Goal: Communication & Community: Answer question/provide support

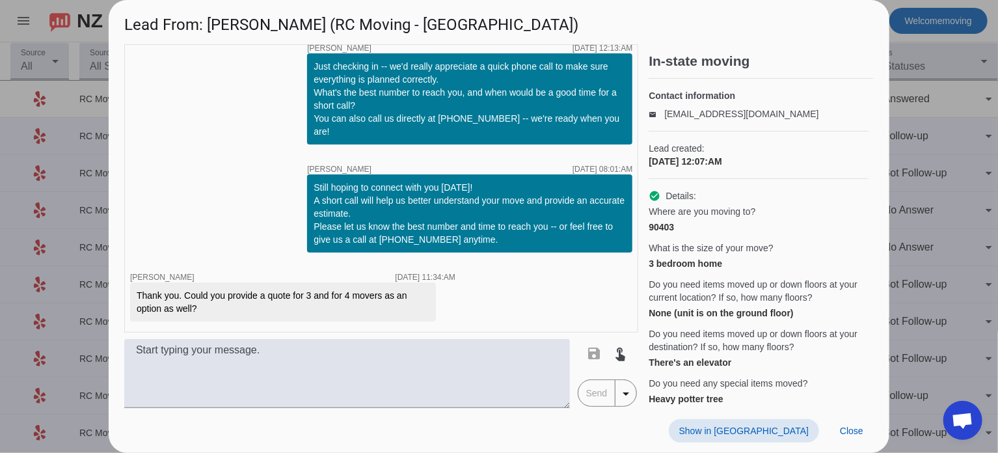
scroll to position [396, 0]
drag, startPoint x: 145, startPoint y: 297, endPoint x: 208, endPoint y: 303, distance: 62.8
click at [208, 303] on div "Thank you. Could you provide a quote for 3 and for 4 movers as an option as wel…" at bounding box center [283, 302] width 293 height 26
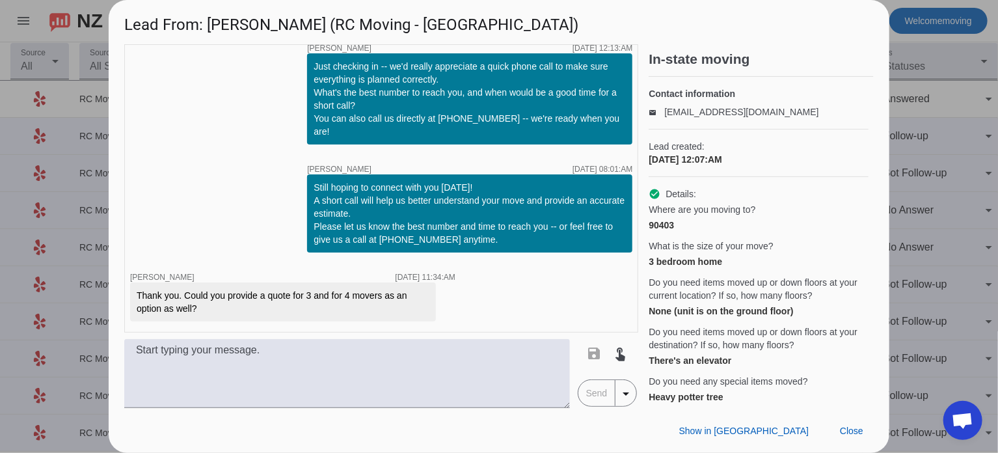
scroll to position [0, 0]
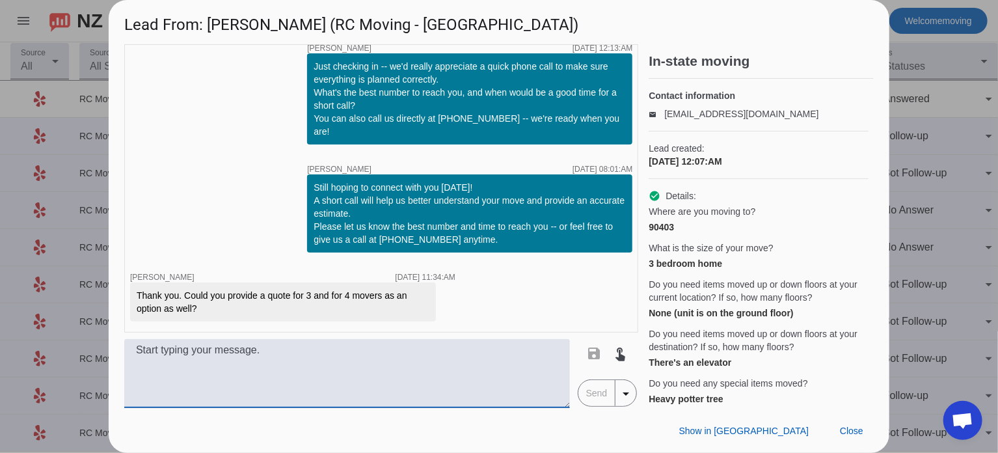
click at [236, 348] on textarea at bounding box center [347, 373] width 446 height 69
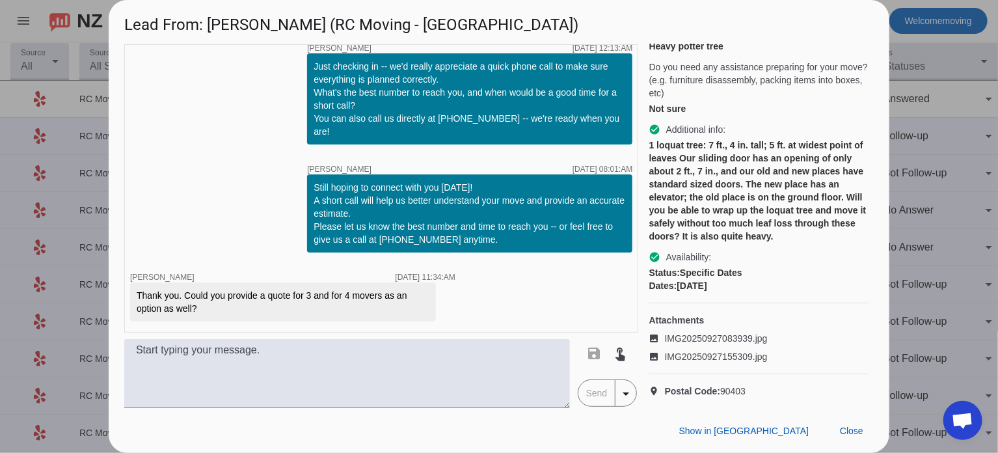
scroll to position [396, 0]
click at [293, 369] on textarea at bounding box center [347, 373] width 446 height 69
paste textarea "Here's a brief overview of our hourly rates. [DATE] to [DATE] Rates: For 2 prof…"
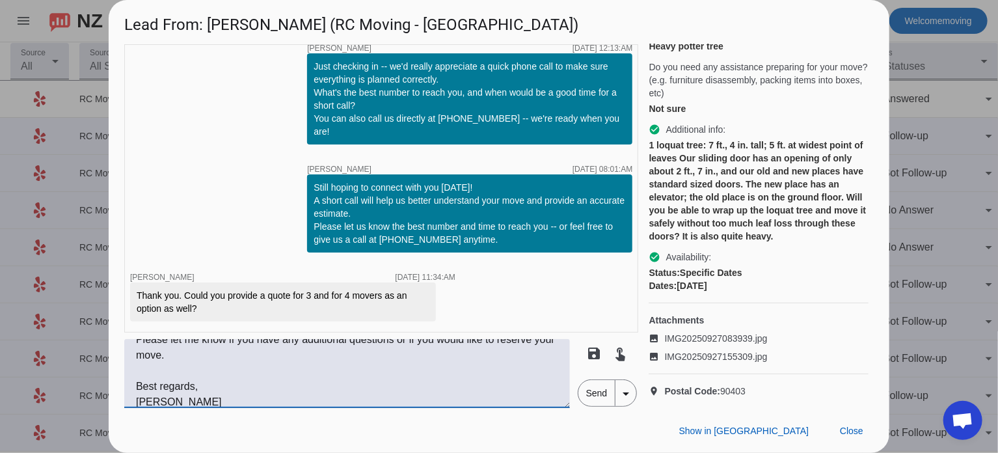
scroll to position [0, 0]
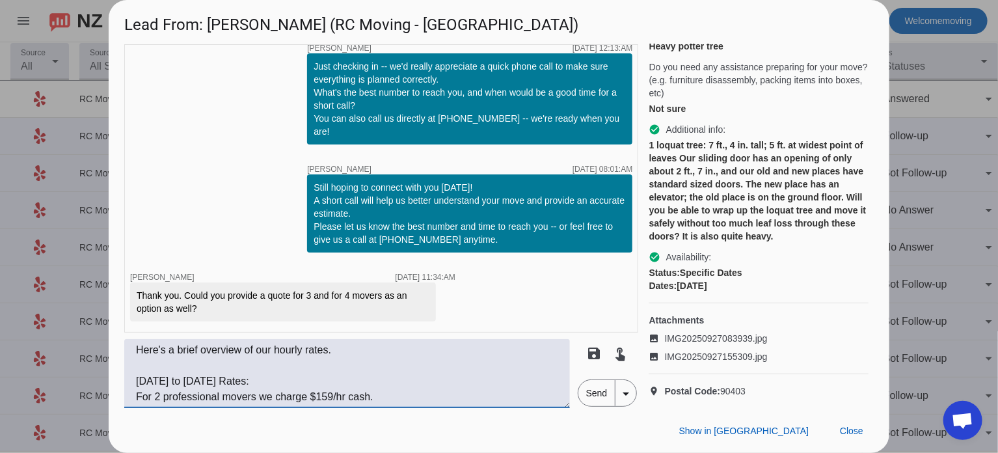
click at [135, 348] on textarea "Here's a brief overview of our hourly rates. [DATE] to [DATE] Rates: For 2 prof…" at bounding box center [347, 373] width 446 height 69
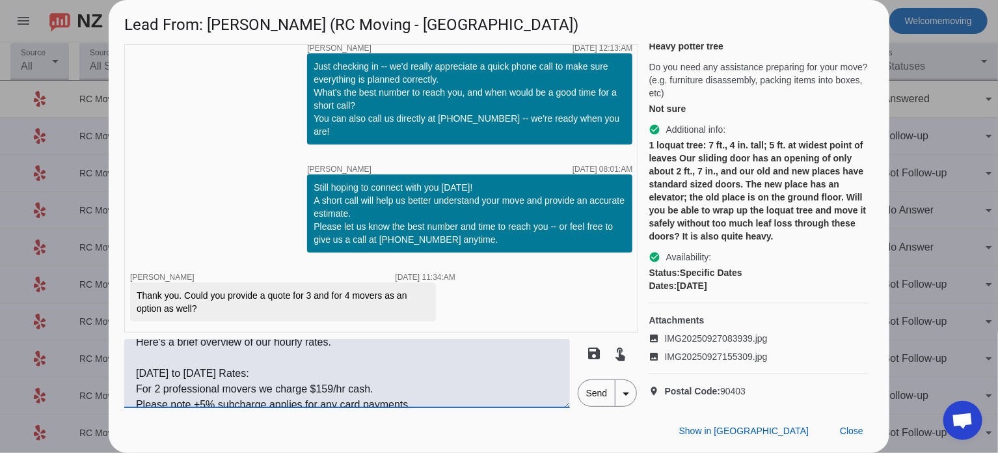
scroll to position [62, 0]
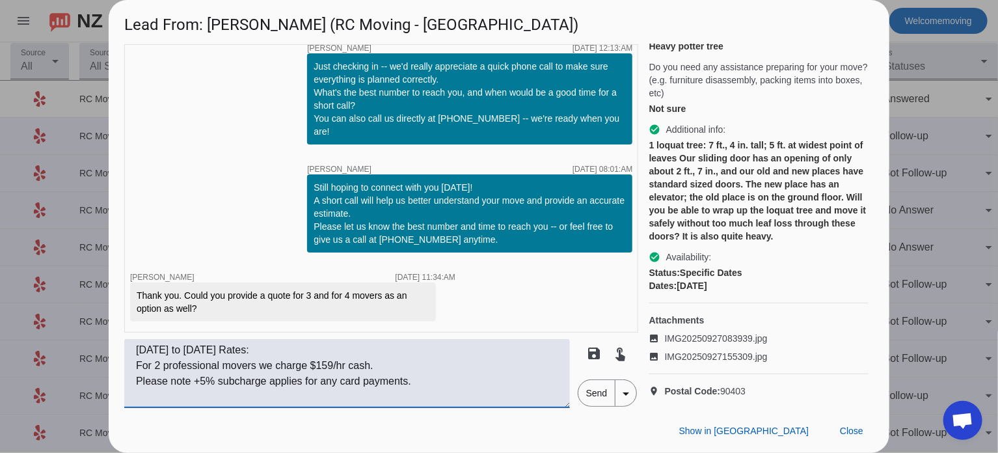
click at [161, 369] on textarea "Hi [PERSON_NAME], Here's a brief overview of our hourly rates. [DATE] to [DATE]…" at bounding box center [347, 373] width 446 height 69
click at [323, 364] on textarea "Hi [PERSON_NAME], Here's a brief overview of our hourly rates. [DATE] to [DATE]…" at bounding box center [347, 373] width 446 height 69
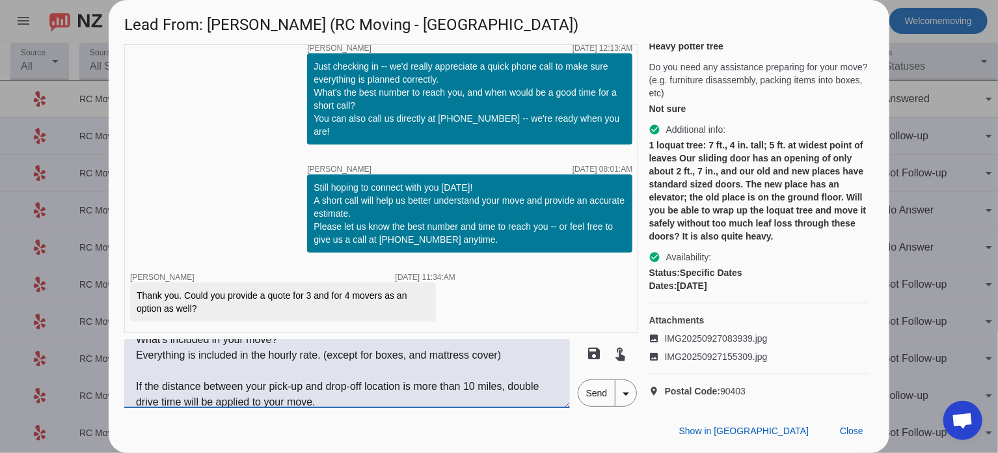
scroll to position [390, 0]
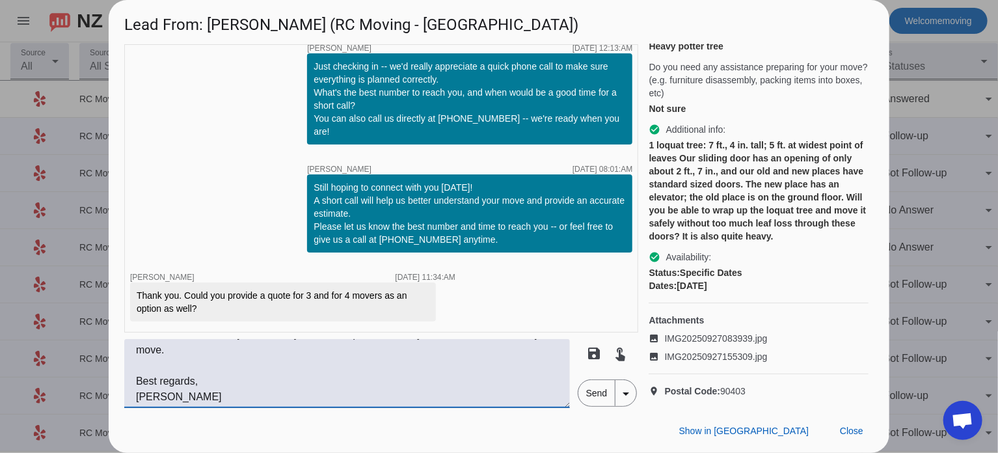
click at [263, 398] on textarea "Hi [PERSON_NAME], Here's a brief overview of our hourly rates. [DATE] to [DATE]…" at bounding box center [347, 373] width 446 height 69
paste textarea "RC Moving Company Tel: [PHONE_NUMBER] [EMAIL_ADDRESS][DOMAIN_NAME] [DOMAIN_NAME]"
click at [281, 391] on textarea "Hi [PERSON_NAME], Here's a brief overview of our hourly rates. [DATE] to [DATE]…" at bounding box center [347, 373] width 446 height 69
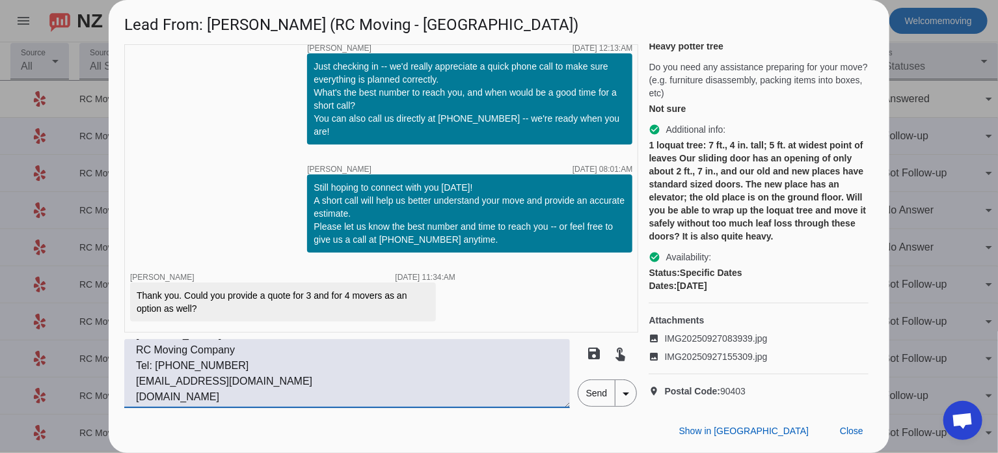
scroll to position [463, 0]
type textarea "Hi [PERSON_NAME], Here's a brief overview of our hourly rates. [DATE] to [DATE]…"
click at [601, 403] on span "Send" at bounding box center [597, 393] width 37 height 26
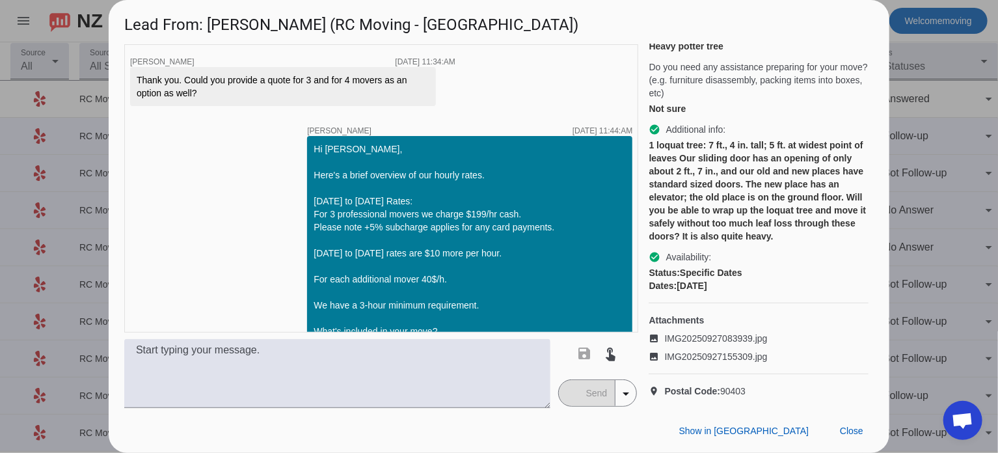
scroll to position [437, 0]
drag, startPoint x: 143, startPoint y: 255, endPoint x: 210, endPoint y: 264, distance: 67.6
click at [210, 100] on div "Thank you. Could you provide a quote for 3 and for 4 movers as an option as wel…" at bounding box center [283, 87] width 293 height 26
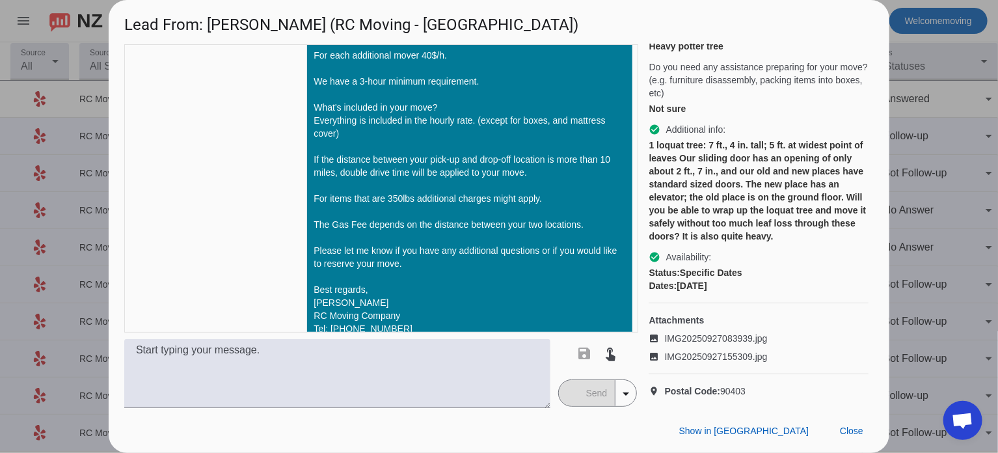
scroll to position [881, 0]
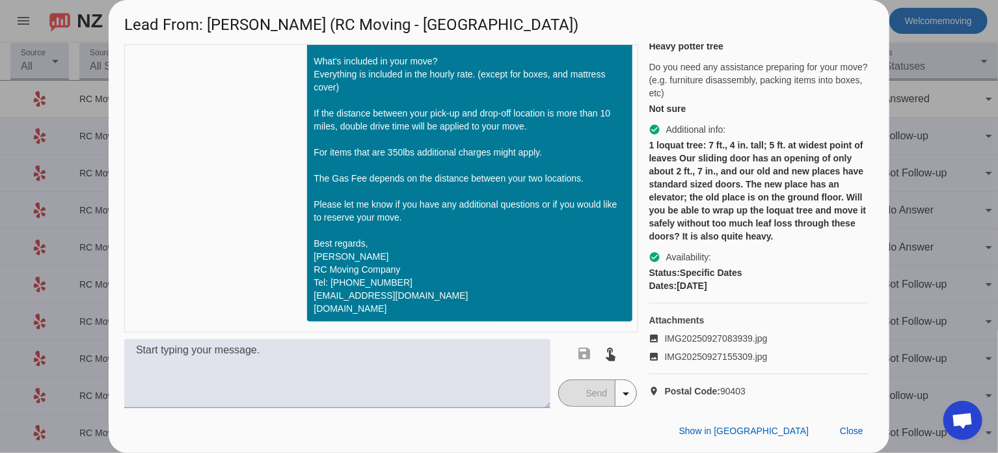
click at [940, 227] on div at bounding box center [499, 226] width 998 height 453
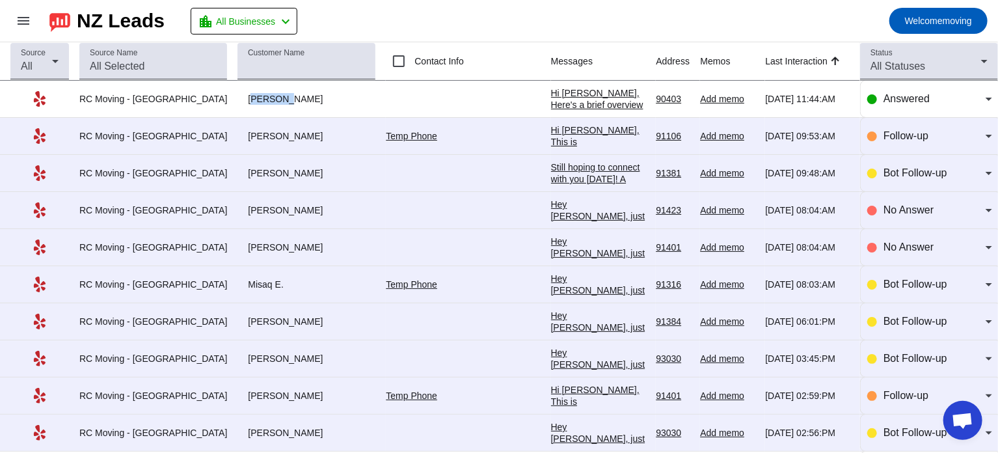
drag, startPoint x: 221, startPoint y: 98, endPoint x: 254, endPoint y: 100, distance: 33.9
click at [254, 100] on div "[PERSON_NAME]" at bounding box center [307, 99] width 138 height 12
copy div "[PERSON_NAME]"
click at [551, 94] on div "Hi [PERSON_NAME], Here's a brief overview of our hourly rates. [DATE] to [DATE]…" at bounding box center [598, 350] width 95 height 527
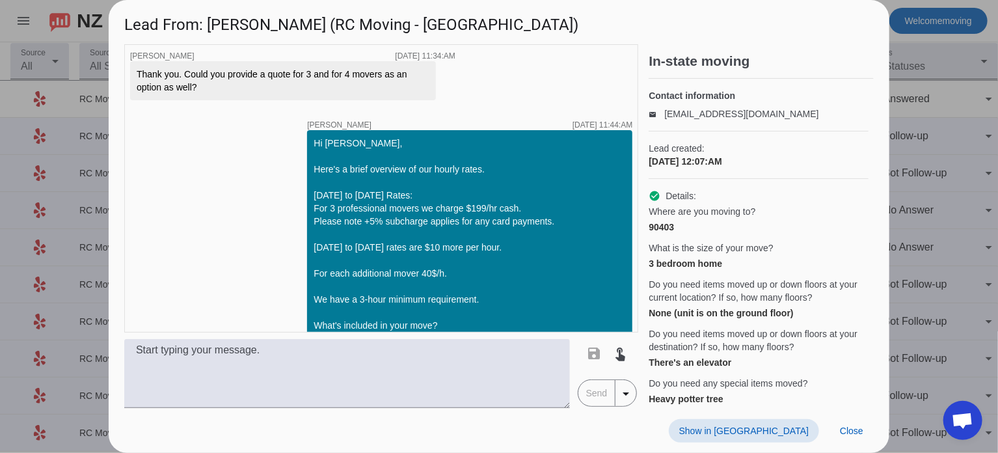
scroll to position [446, 0]
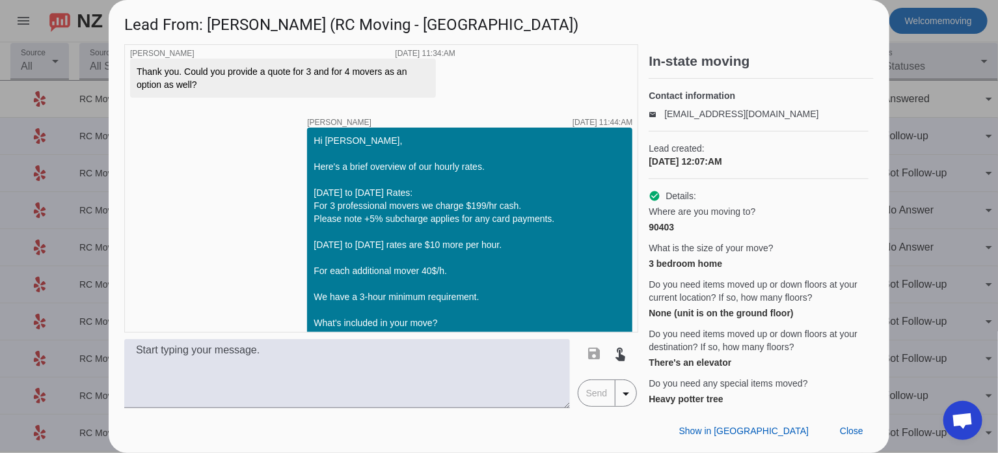
drag, startPoint x: 155, startPoint y: 249, endPoint x: 161, endPoint y: 243, distance: 8.8
click at [161, 91] on div "Thank you. Could you provide a quote for 3 and for 4 movers as an option as wel…" at bounding box center [283, 78] width 293 height 26
drag, startPoint x: 161, startPoint y: 243, endPoint x: 195, endPoint y: 260, distance: 37.3
click at [195, 91] on div "Thank you. Could you provide a quote for 3 and for 4 movers as an option as wel…" at bounding box center [283, 78] width 293 height 26
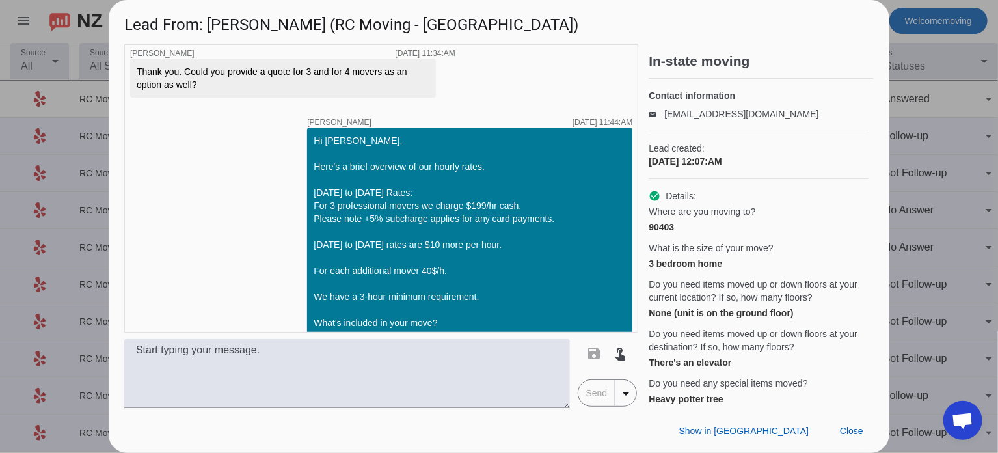
drag, startPoint x: 213, startPoint y: 243, endPoint x: 262, endPoint y: 263, distance: 52.6
click at [262, 91] on div "Thank you. Could you provide a quote for 3 and for 4 movers as an option as wel…" at bounding box center [283, 78] width 293 height 26
drag, startPoint x: 303, startPoint y: 247, endPoint x: 364, endPoint y: 244, distance: 61.2
click at [364, 91] on div "Thank you. Could you provide a quote for 3 and for 4 movers as an option as wel…" at bounding box center [283, 78] width 293 height 26
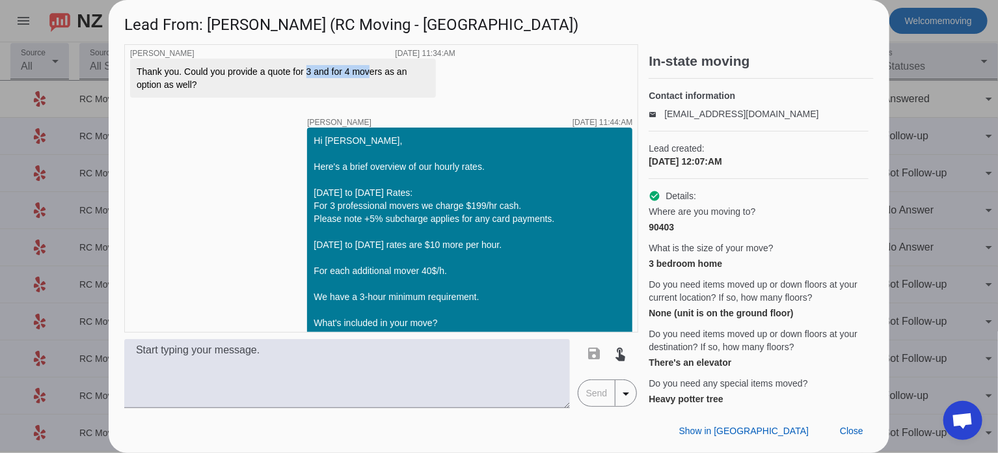
click at [364, 91] on div "Thank you. Could you provide a quote for 3 and for 4 movers as an option as wel…" at bounding box center [283, 78] width 293 height 26
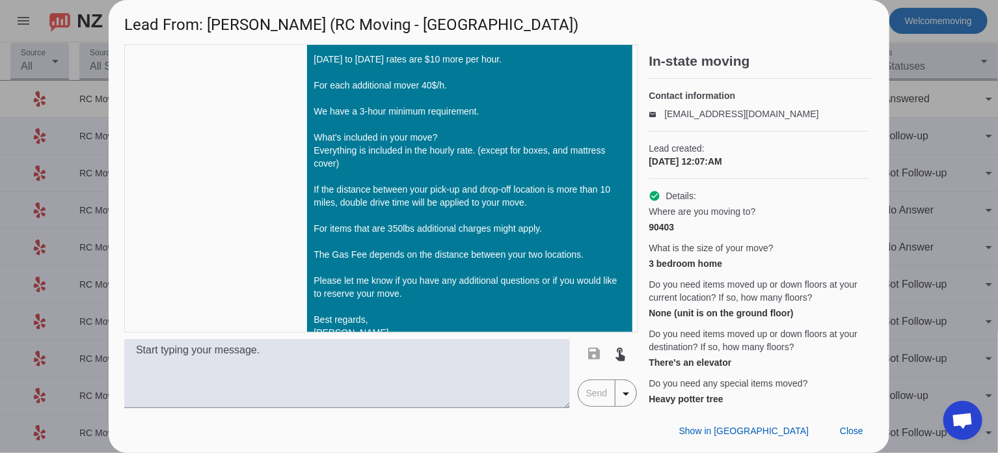
scroll to position [638, 0]
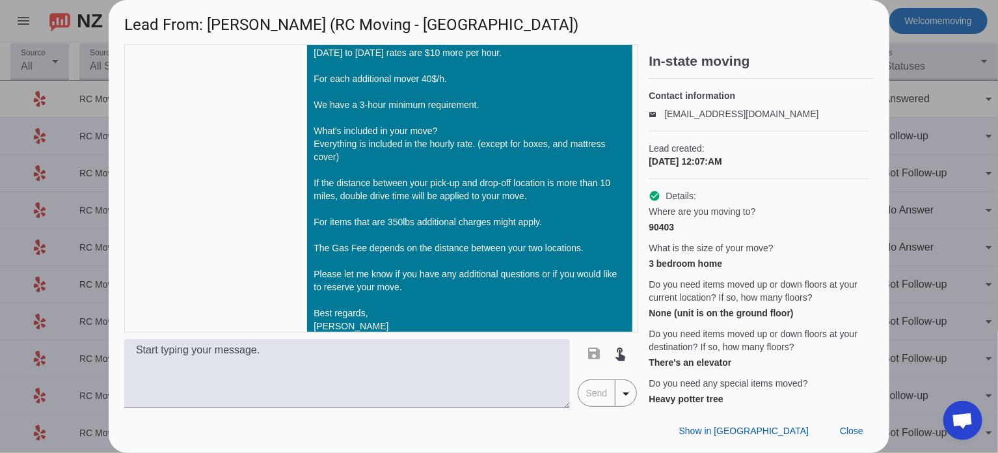
drag, startPoint x: 307, startPoint y: 184, endPoint x: 447, endPoint y: 183, distance: 139.9
click at [447, 183] on div "Hi [PERSON_NAME], Here's a brief overview of our hourly rates. [DATE] to [DATE]…" at bounding box center [470, 163] width 312 height 443
drag, startPoint x: 307, startPoint y: 252, endPoint x: 455, endPoint y: 251, distance: 147.7
click at [455, 251] on div "Hi [PERSON_NAME], Here's a brief overview of our hourly rates. [DATE] to [DATE]…" at bounding box center [470, 163] width 312 height 443
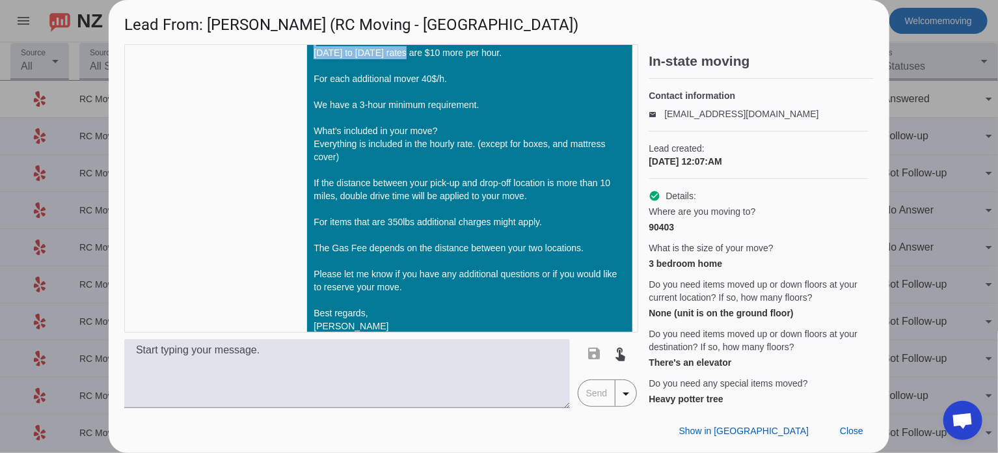
drag, startPoint x: 328, startPoint y: 177, endPoint x: 415, endPoint y: 222, distance: 97.5
click at [415, 222] on div "Hi [PERSON_NAME], Here's a brief overview of our hourly rates. [DATE] to [DATE]…" at bounding box center [470, 163] width 312 height 443
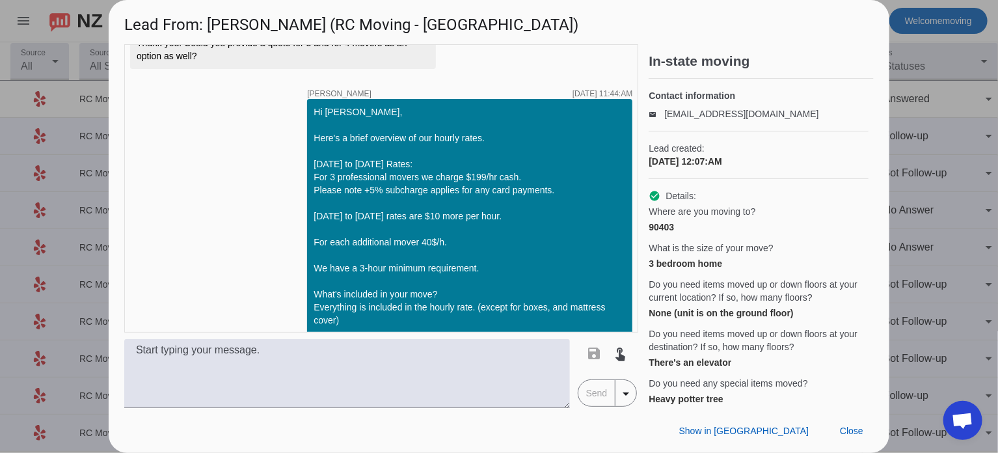
scroll to position [472, 0]
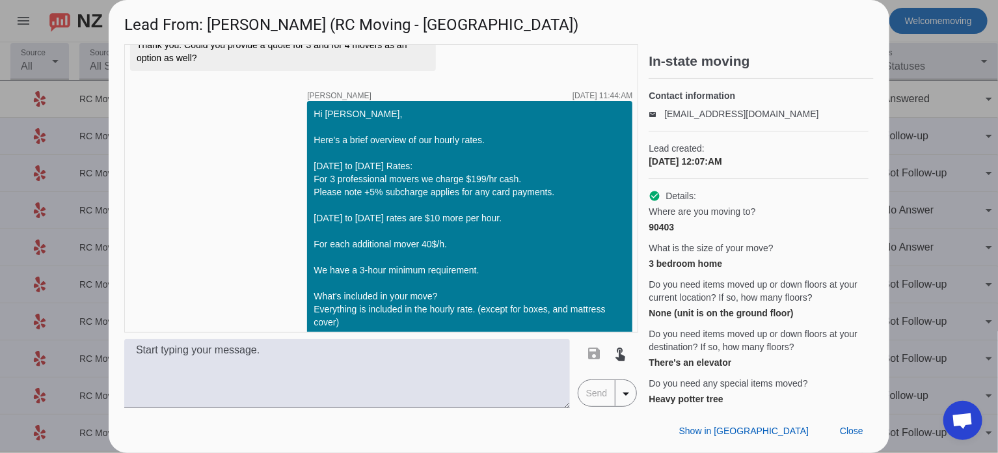
drag, startPoint x: 188, startPoint y: 217, endPoint x: 204, endPoint y: 228, distance: 18.8
click at [204, 64] on div "Thank you. Could you provide a quote for 3 and for 4 movers as an option as wel…" at bounding box center [283, 51] width 293 height 26
click at [403, 314] on div "Hi [PERSON_NAME], Here's a brief overview of our hourly rates. [DATE] to [DATE]…" at bounding box center [470, 328] width 312 height 443
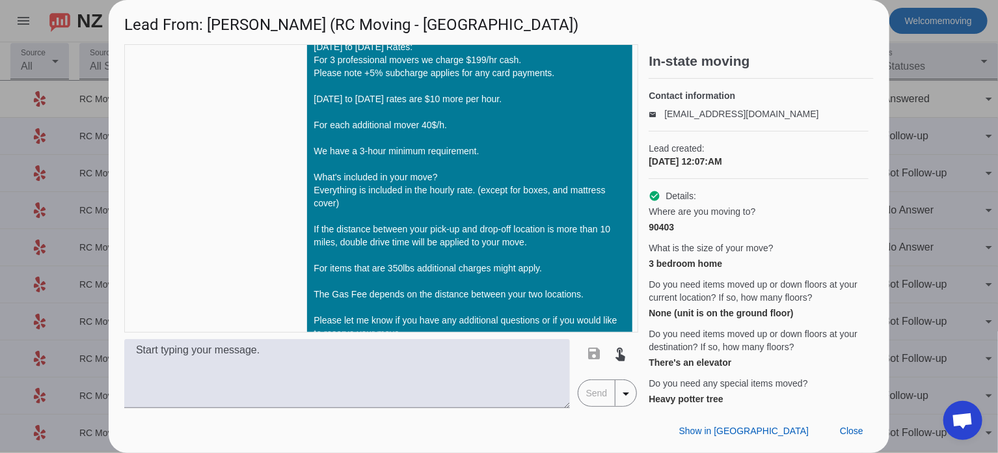
scroll to position [591, 0]
drag, startPoint x: 143, startPoint y: 97, endPoint x: 210, endPoint y: 115, distance: 69.9
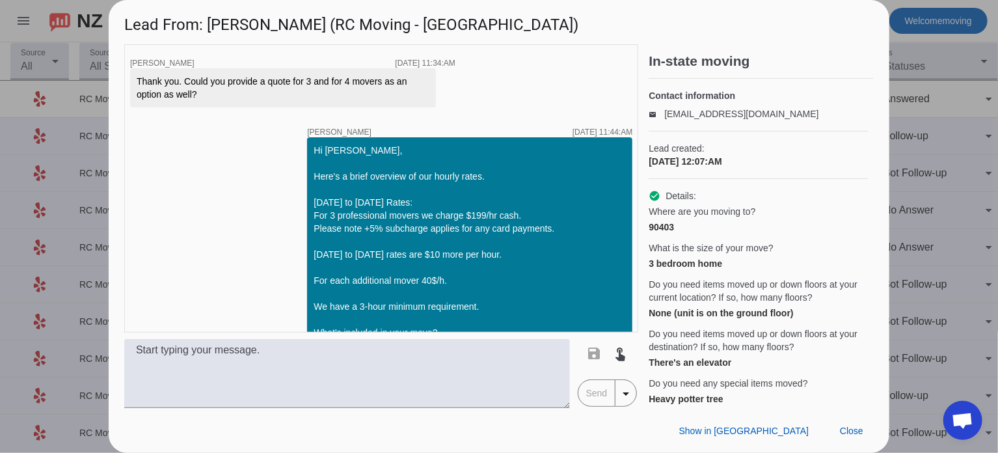
scroll to position [474, 0]
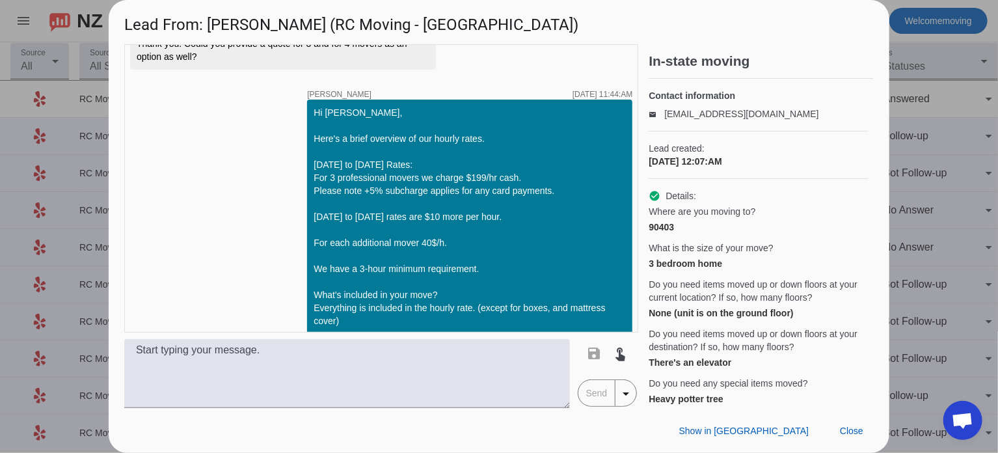
click at [990, 94] on div at bounding box center [499, 226] width 998 height 453
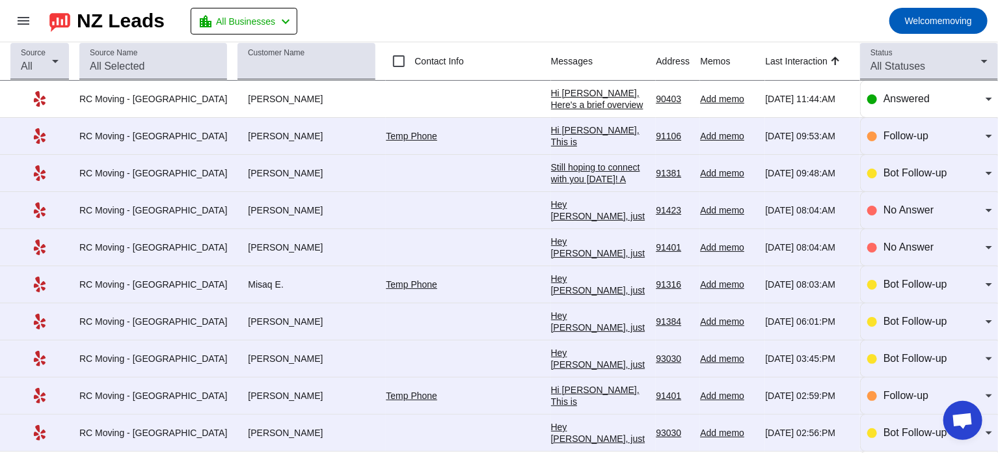
click at [551, 94] on div "Hi [PERSON_NAME], Here's a brief overview of our hourly rates. [DATE] to [DATE]…" at bounding box center [598, 350] width 95 height 527
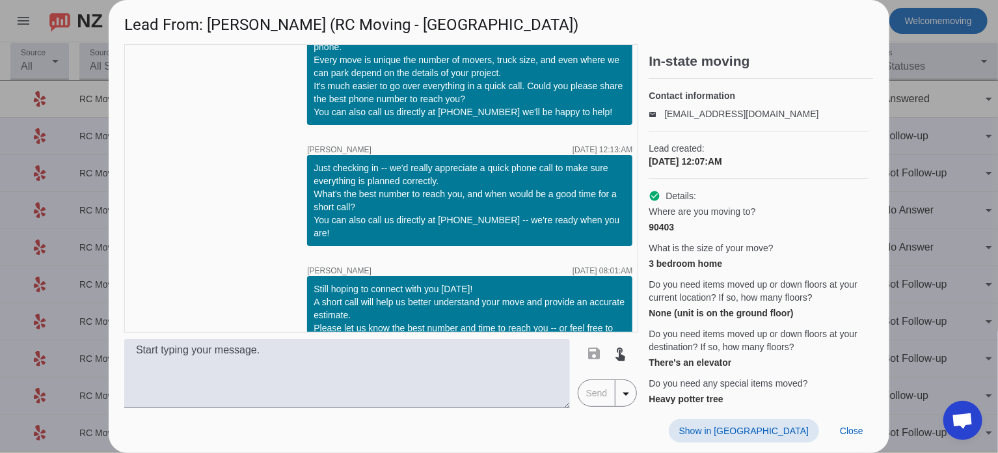
scroll to position [0, 0]
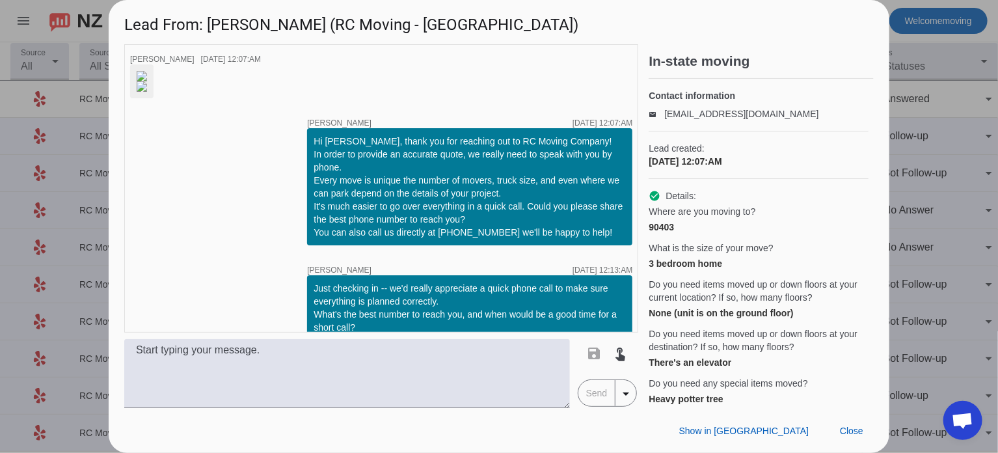
click at [147, 81] on img at bounding box center [142, 76] width 10 height 10
click at [147, 92] on img at bounding box center [142, 86] width 10 height 10
click at [919, 92] on div at bounding box center [499, 226] width 998 height 453
